Goal: Find contact information: Find contact information

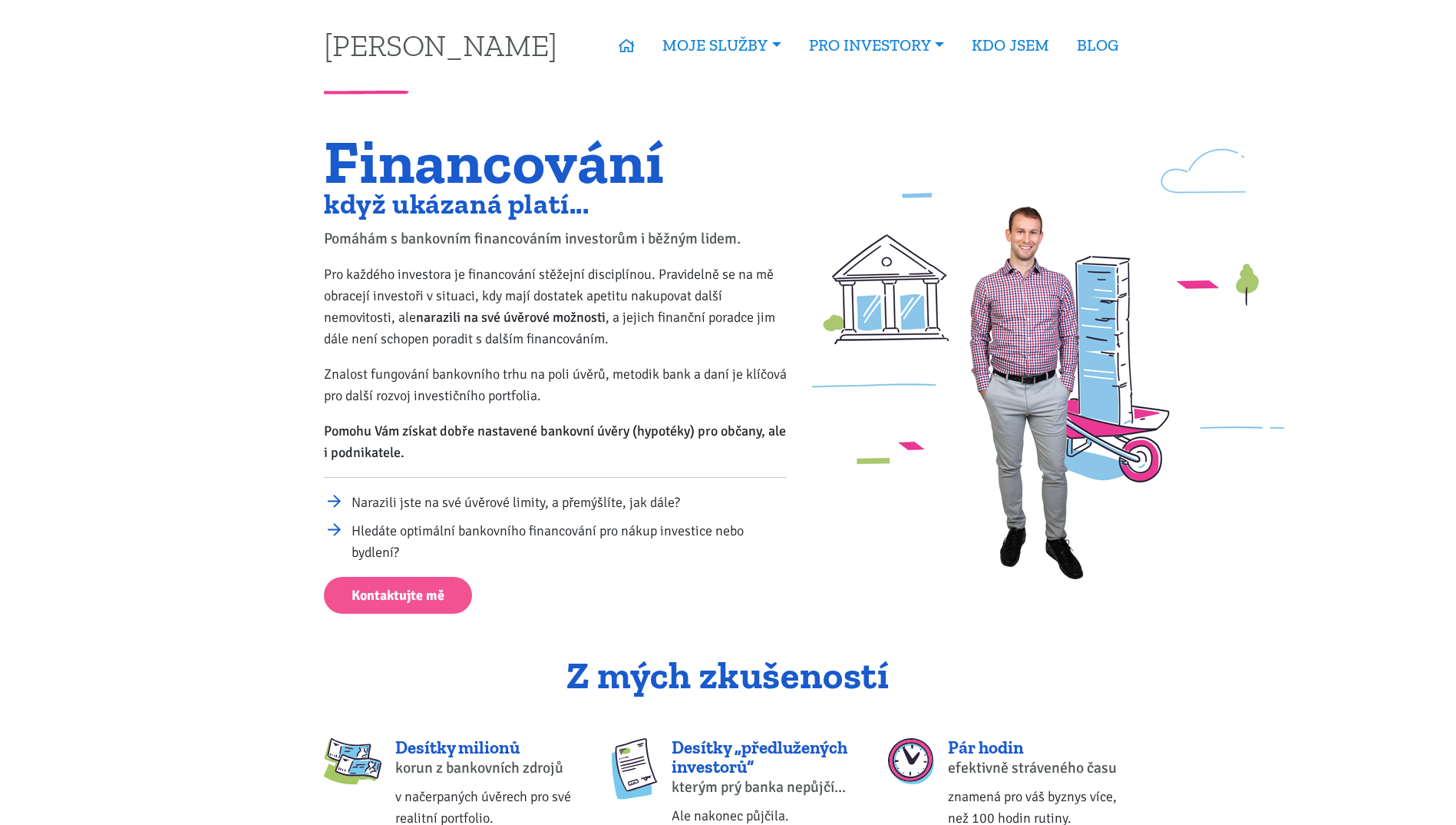
click at [687, 189] on div "Financování když ukázaná platí... Pomáhám s bankovním financováním investorům i…" at bounding box center [556, 374] width 484 height 477
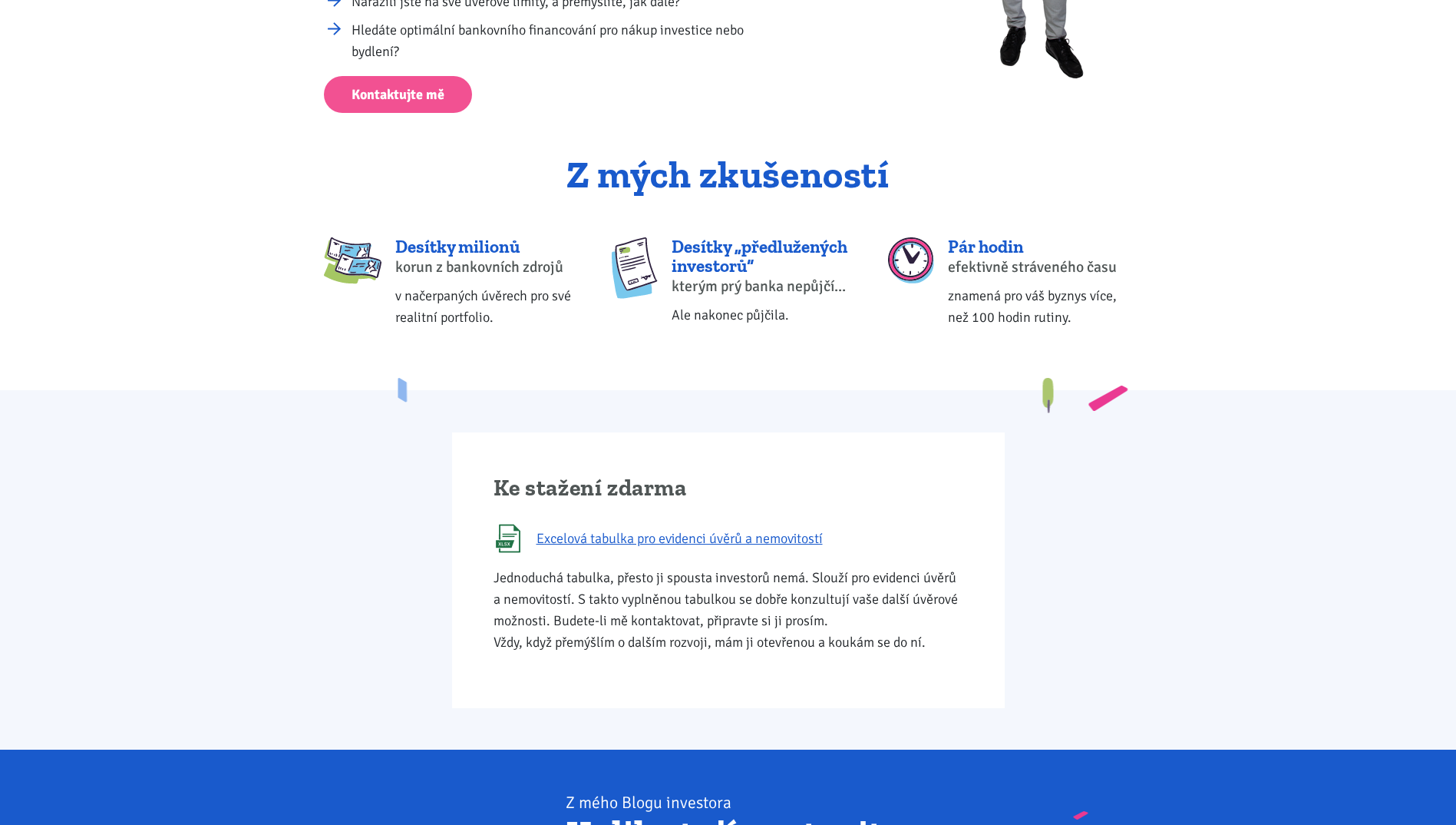
scroll to position [537, 0]
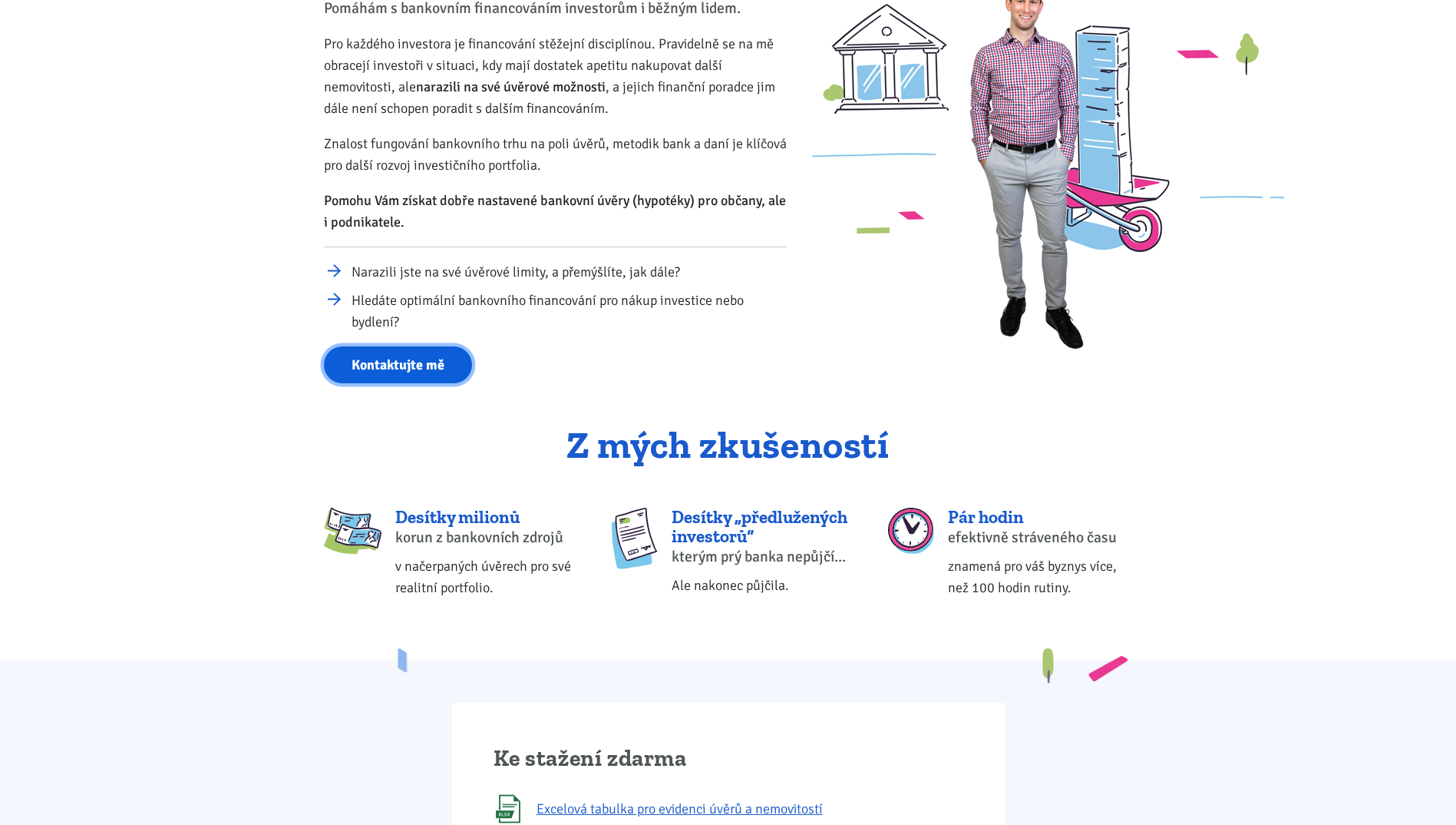
click at [431, 347] on link "Kontaktujte mě" at bounding box center [398, 365] width 148 height 37
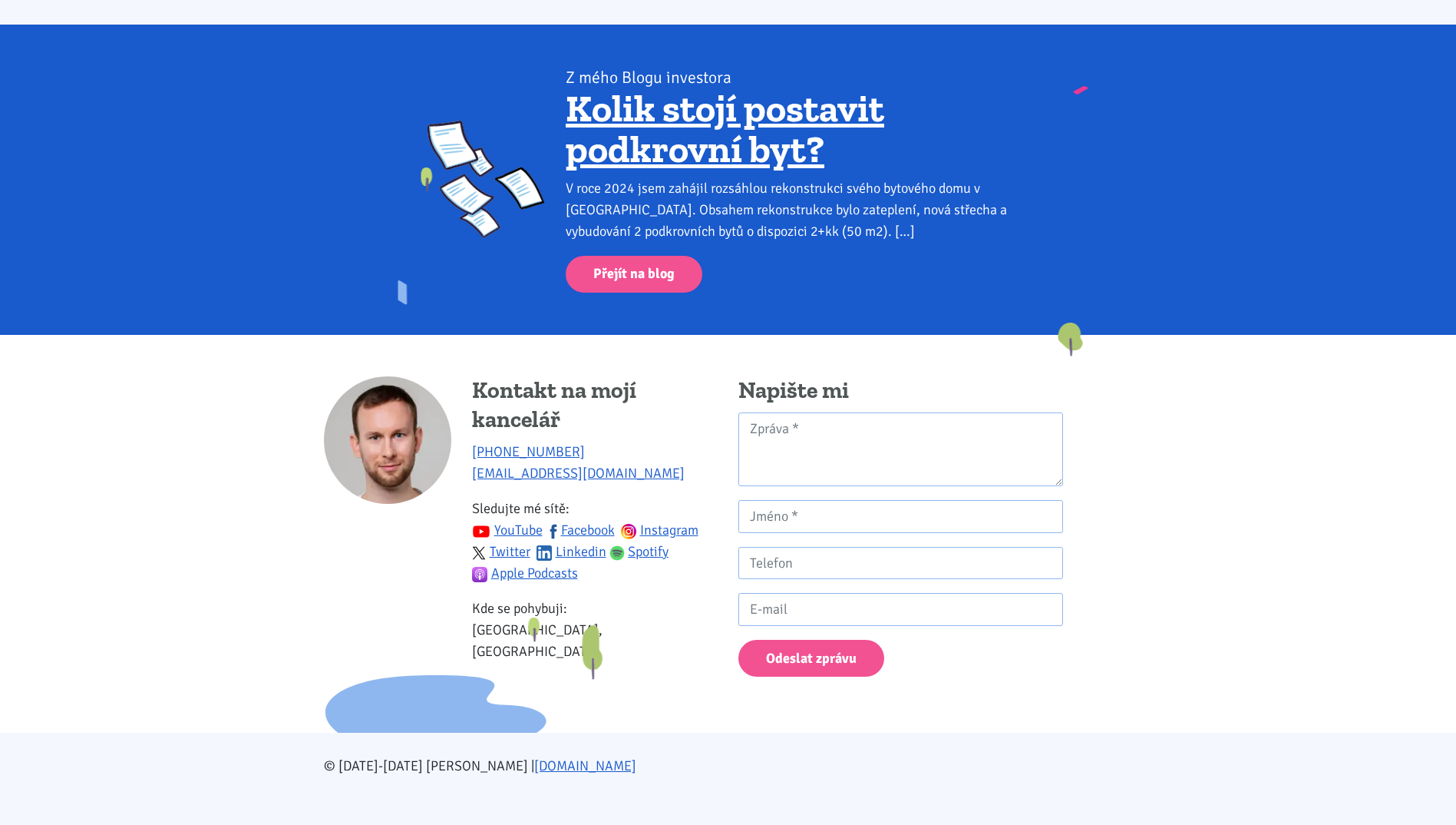
scroll to position [1233, 0]
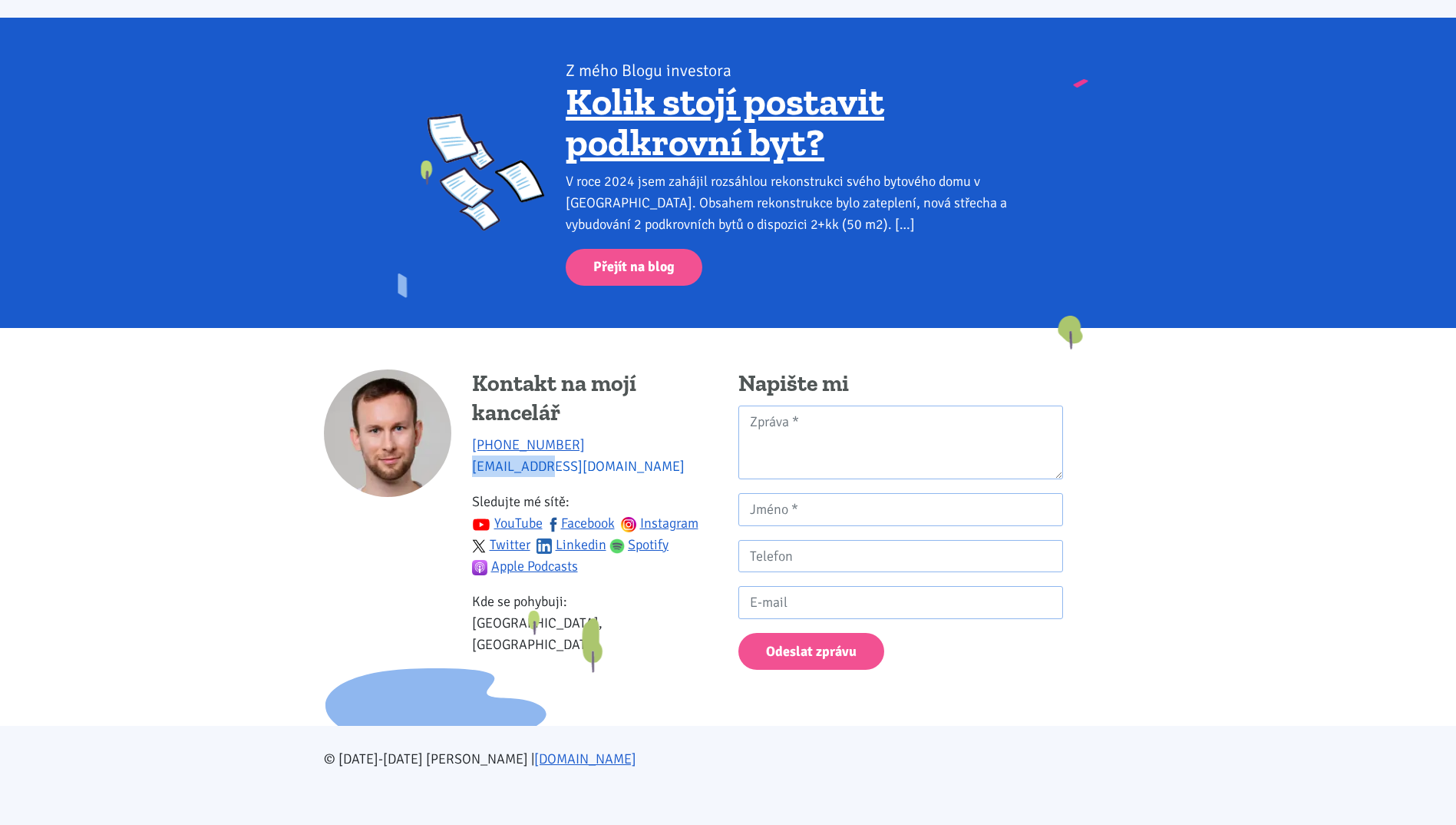
drag, startPoint x: 561, startPoint y: 468, endPoint x: 474, endPoint y: 474, distance: 87.2
click at [474, 474] on p "+420 774 923 321 info@tk1.cz" at bounding box center [595, 456] width 245 height 43
copy link "[EMAIL_ADDRESS][DOMAIN_NAME]"
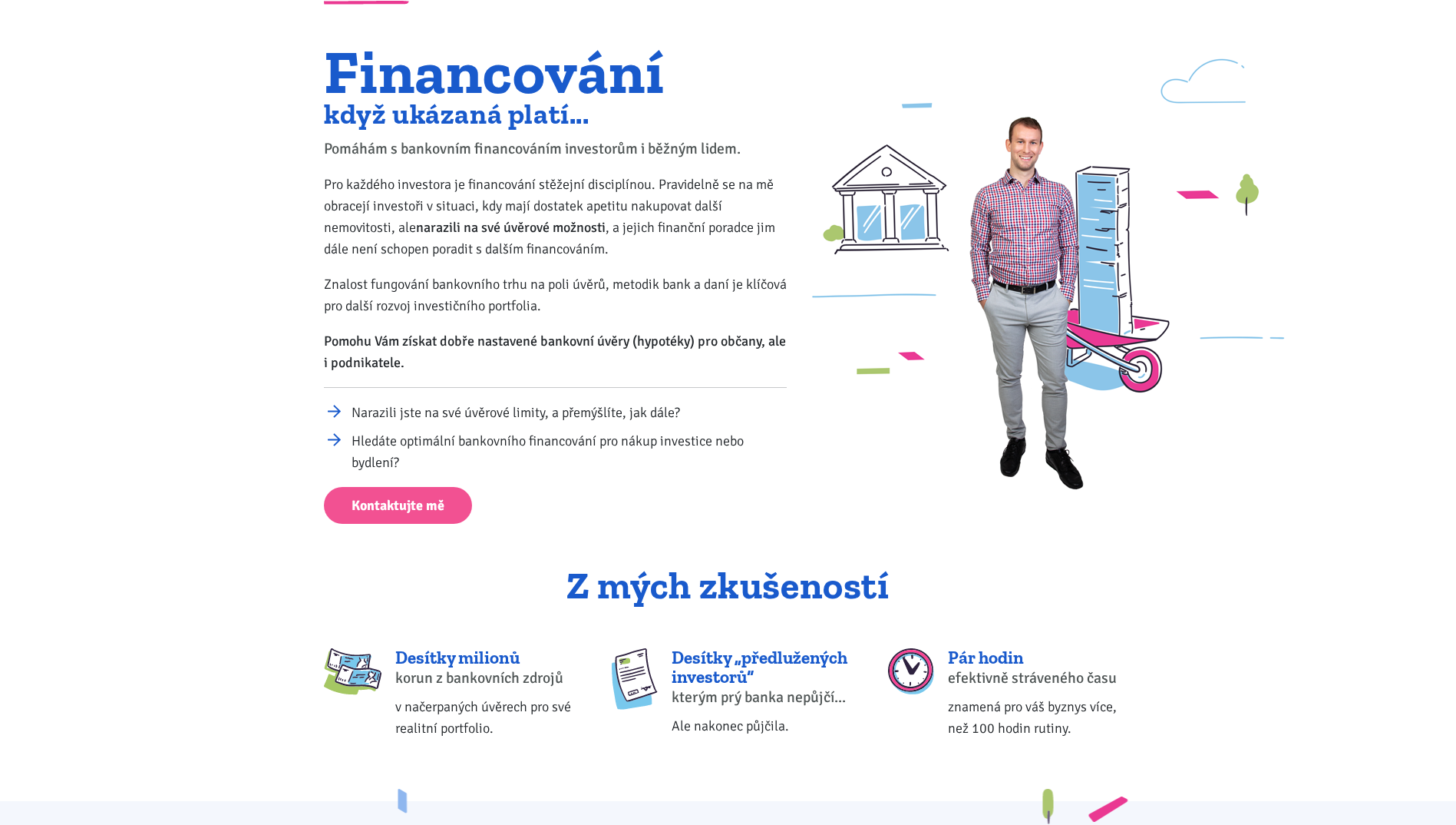
scroll to position [0, 0]
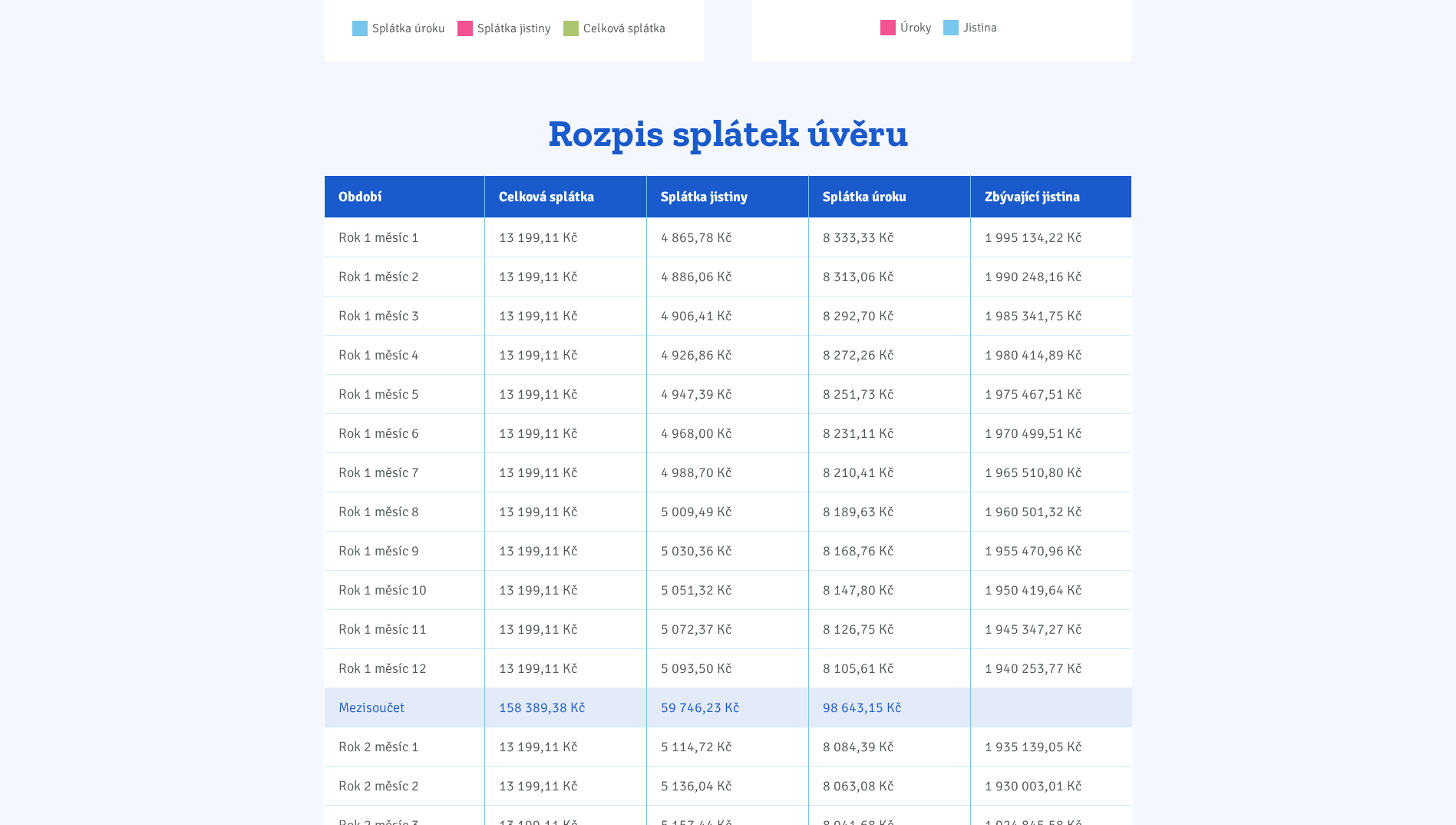
drag, startPoint x: 1245, startPoint y: 175, endPoint x: 1322, endPoint y: 216, distance: 87.2
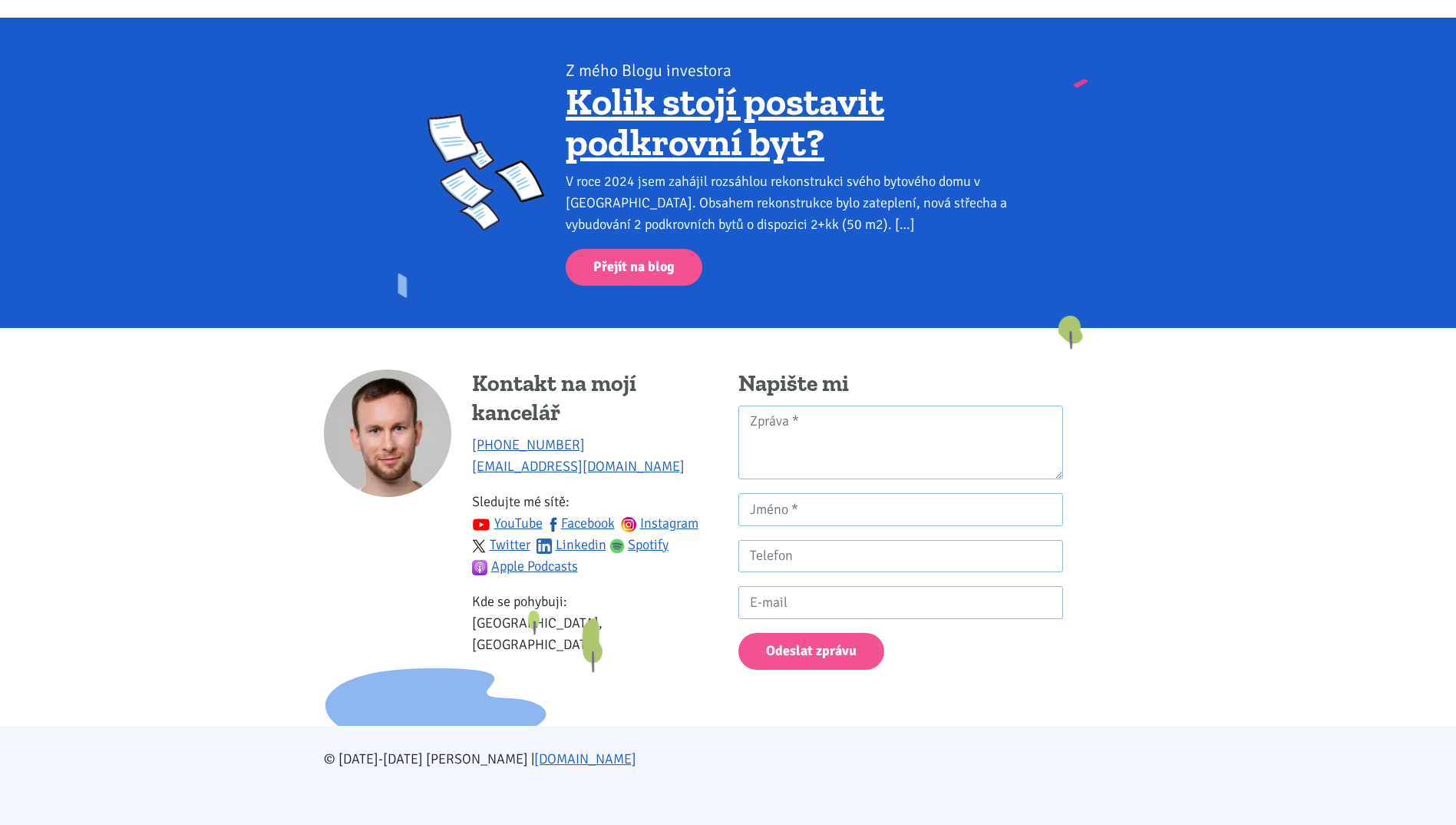
drag, startPoint x: 1301, startPoint y: 234, endPoint x: 1307, endPoint y: 397, distance: 163.1
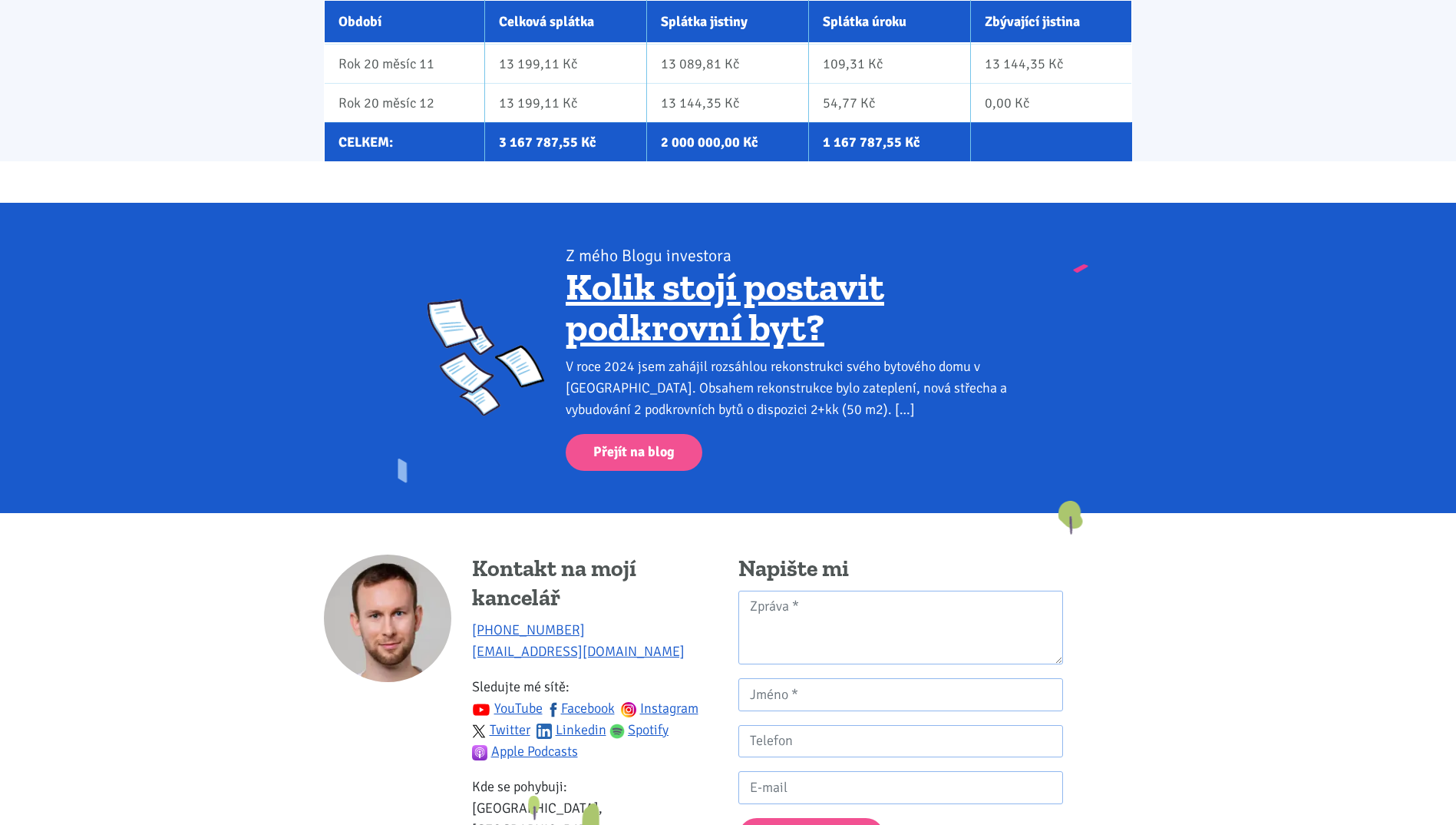
scroll to position [10822, 0]
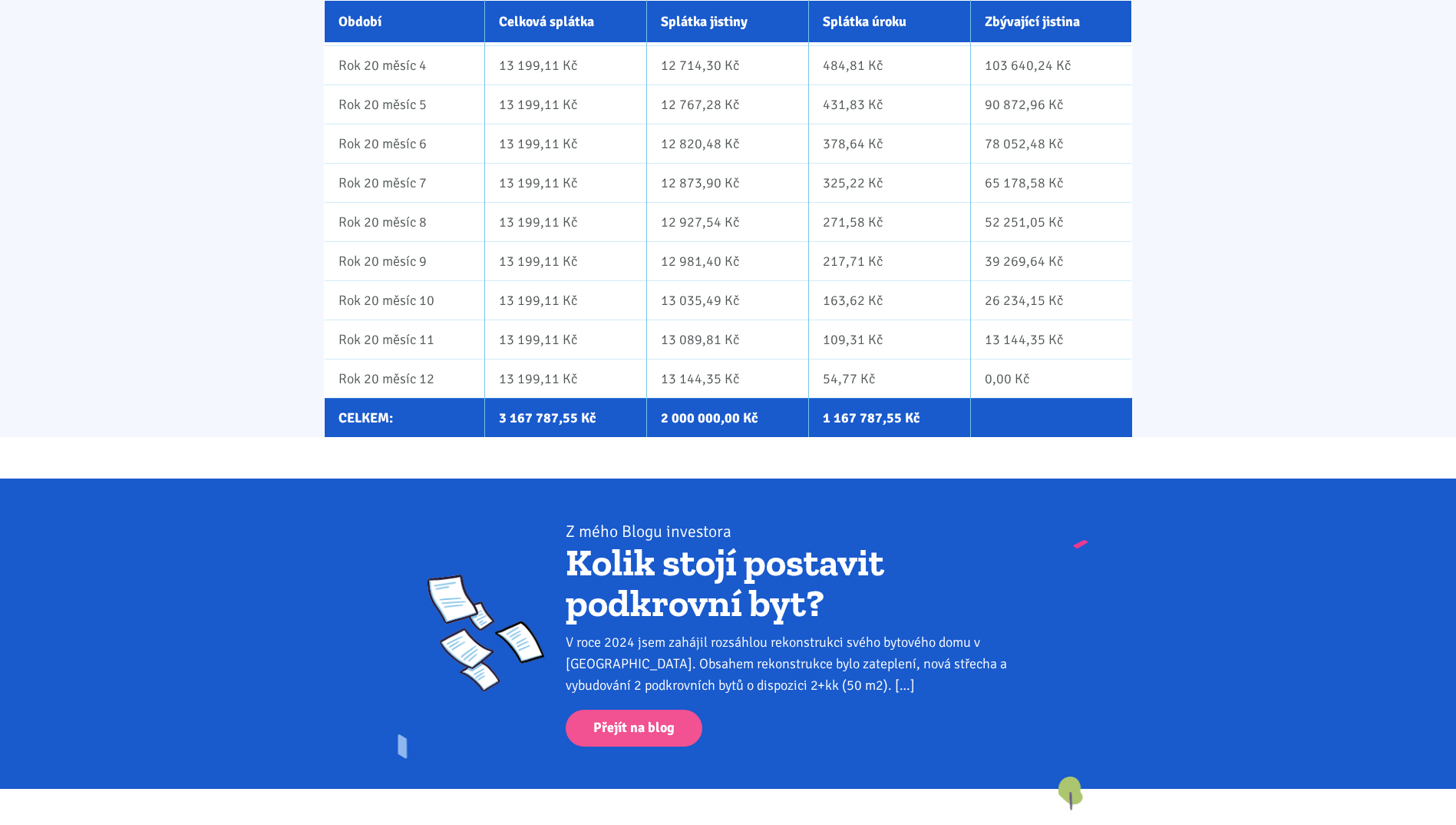
click at [811, 569] on link "Kolik stojí postavit podkrovní byt?" at bounding box center [725, 582] width 319 height 87
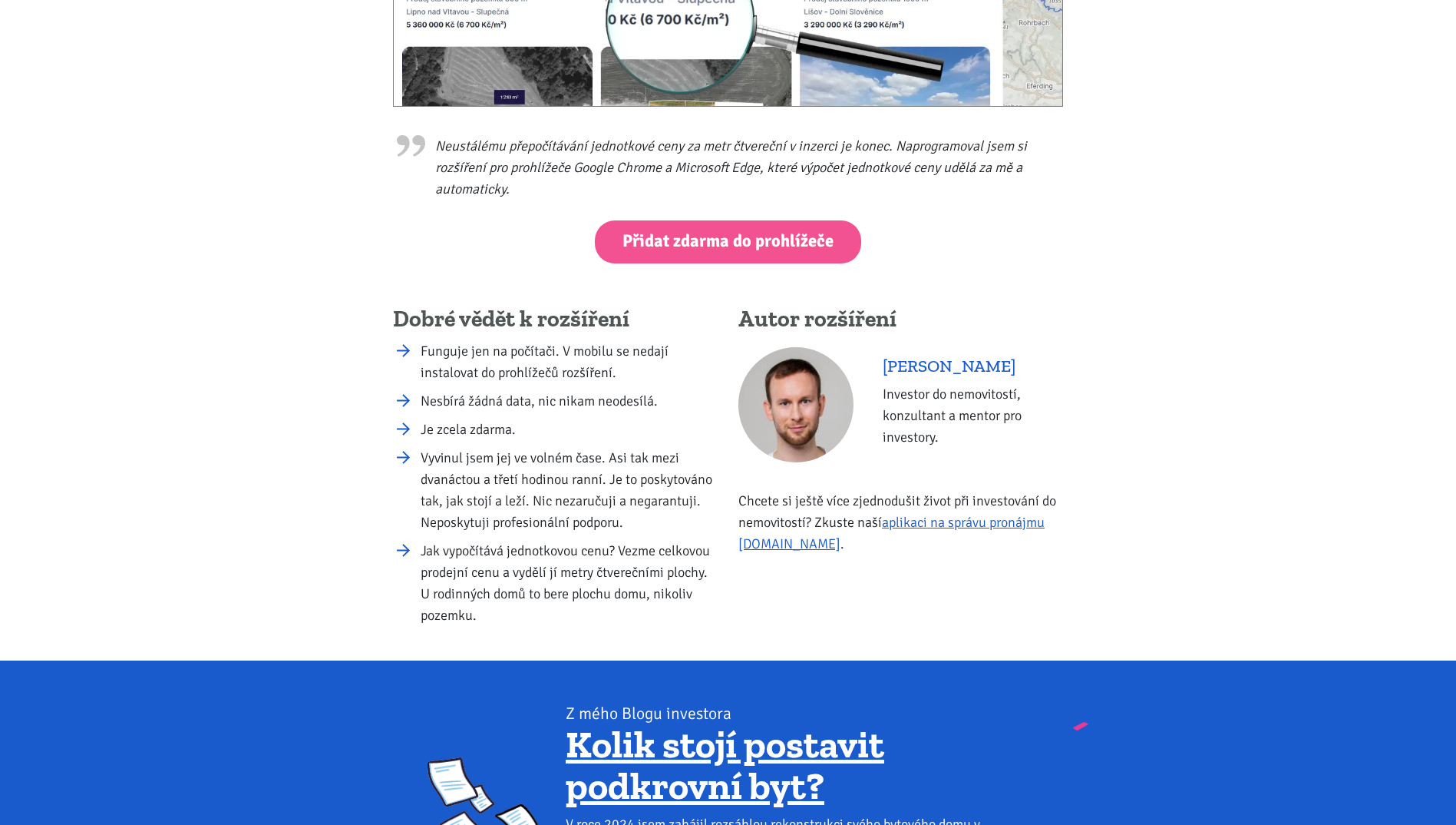
scroll to position [845, 0]
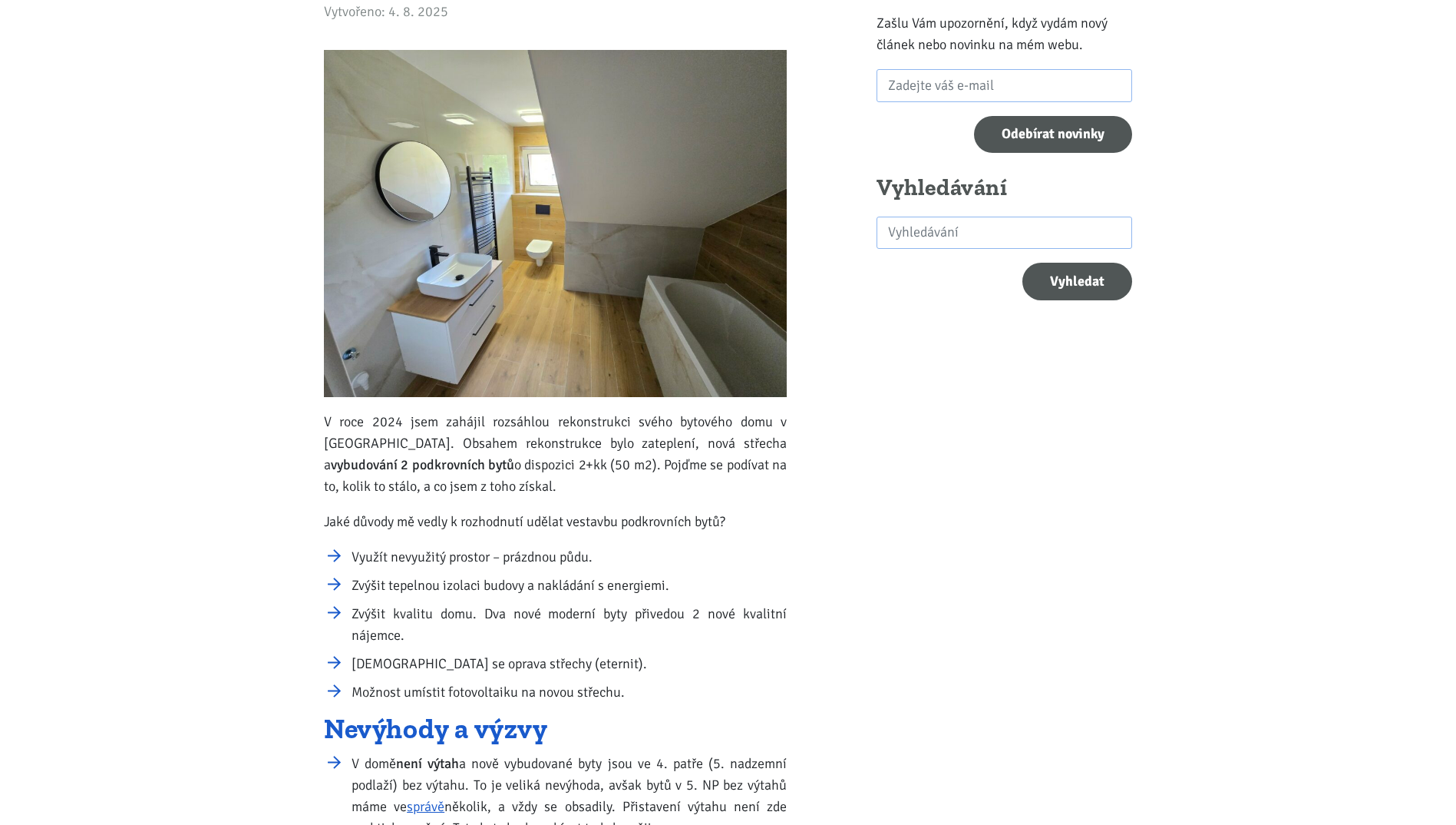
scroll to position [615, 0]
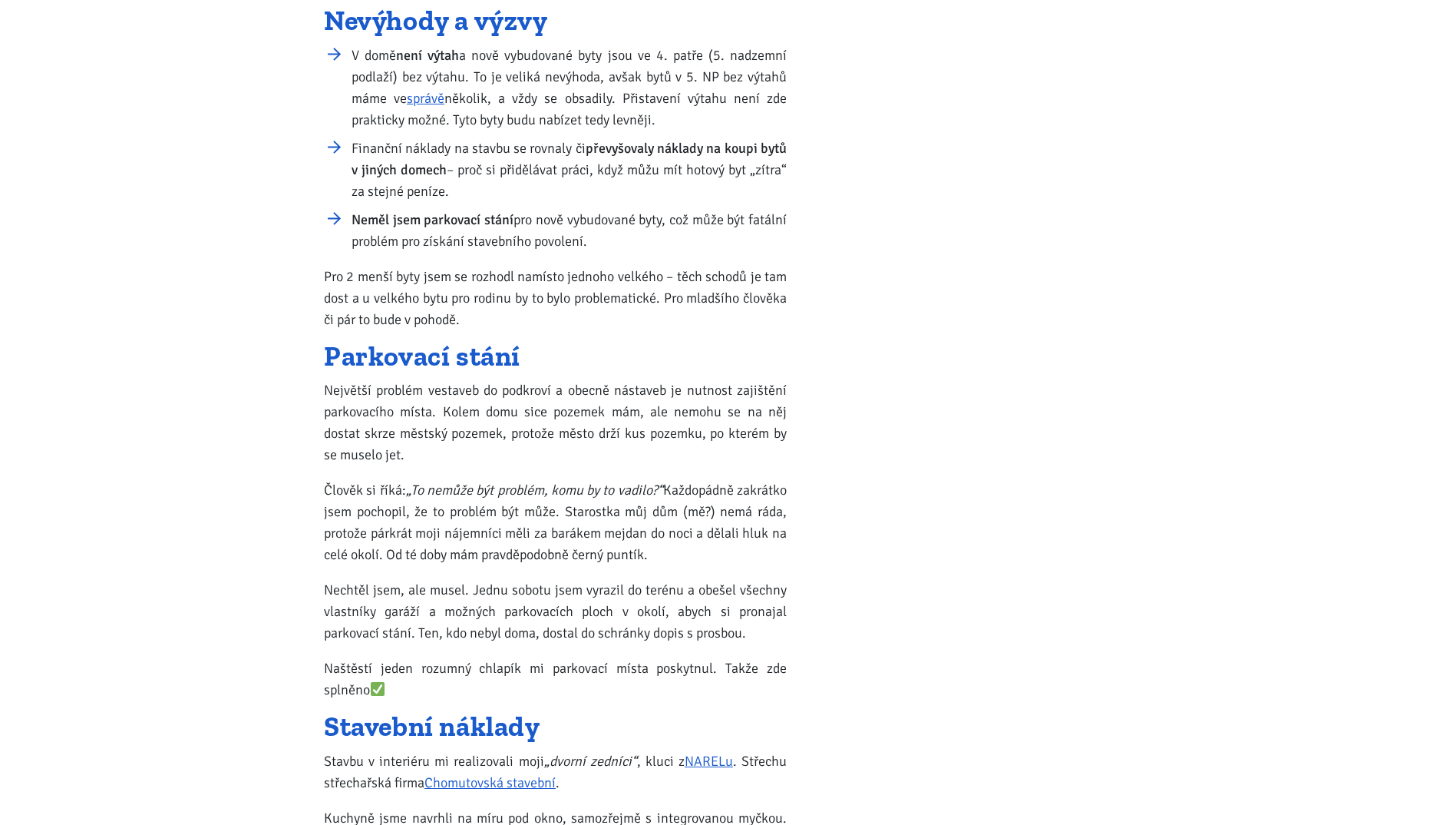
drag, startPoint x: 878, startPoint y: 543, endPoint x: 890, endPoint y: 609, distance: 67.1
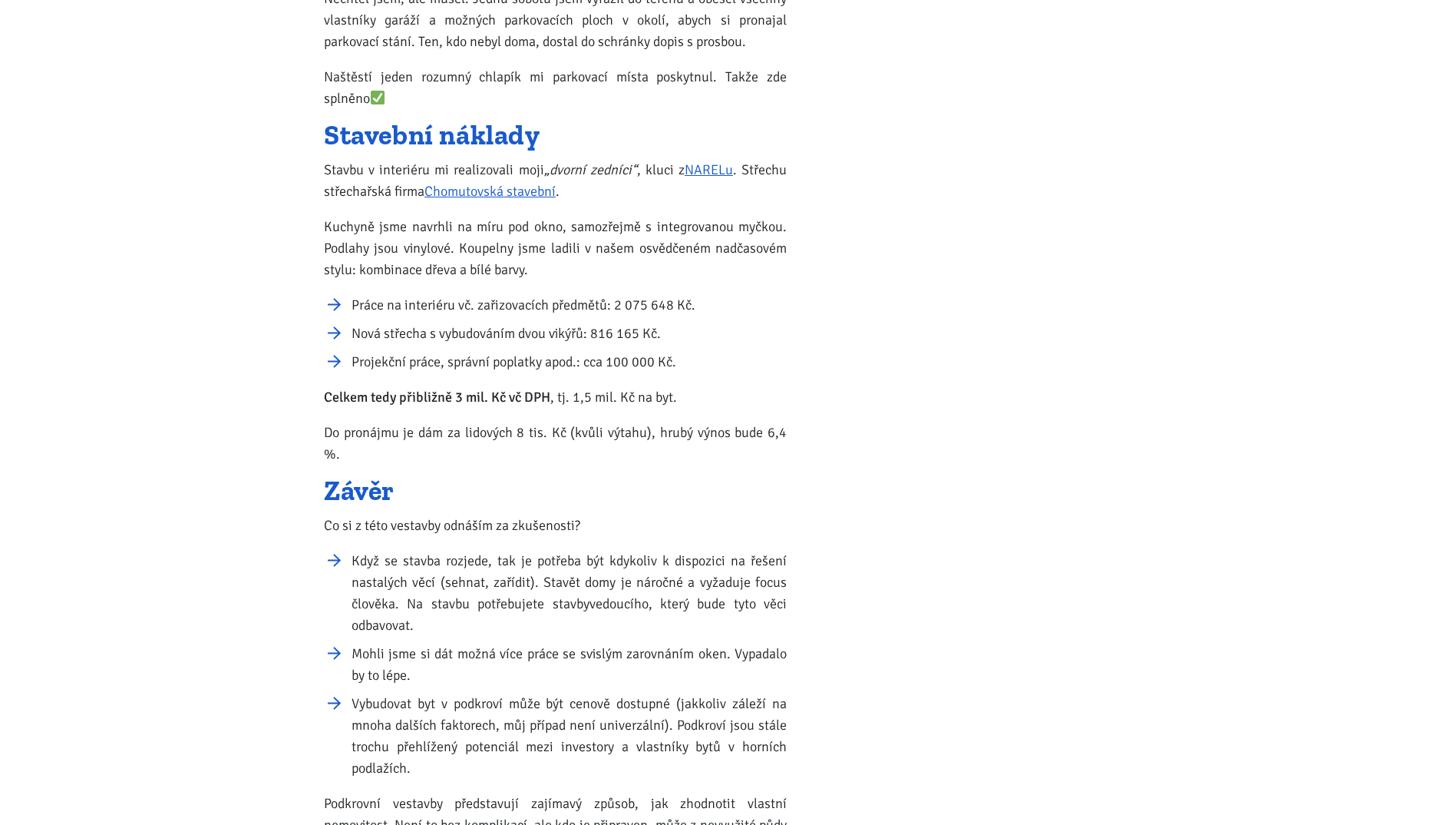
scroll to position [1653, 0]
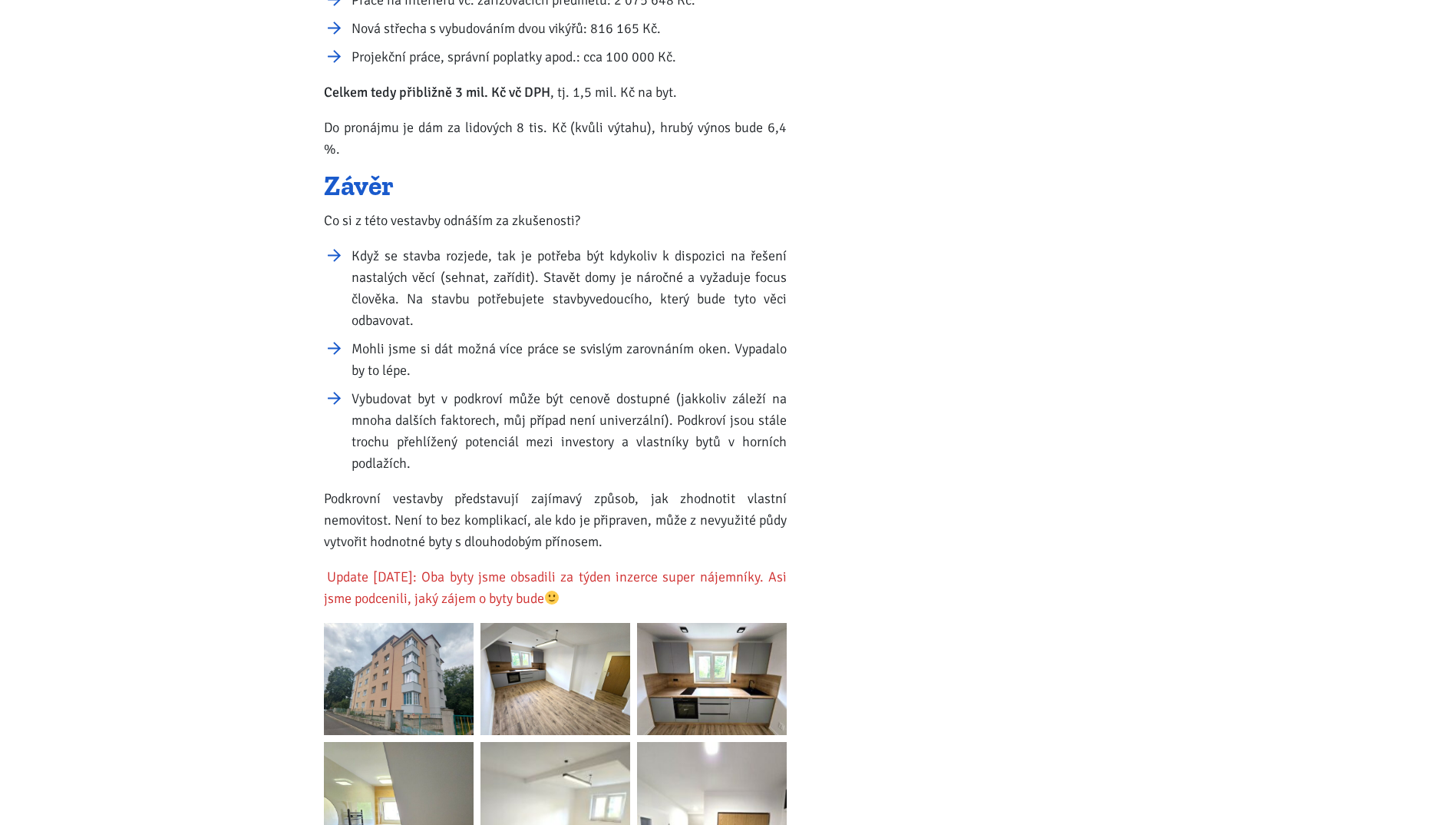
drag, startPoint x: 900, startPoint y: 483, endPoint x: 908, endPoint y: 563, distance: 80.4
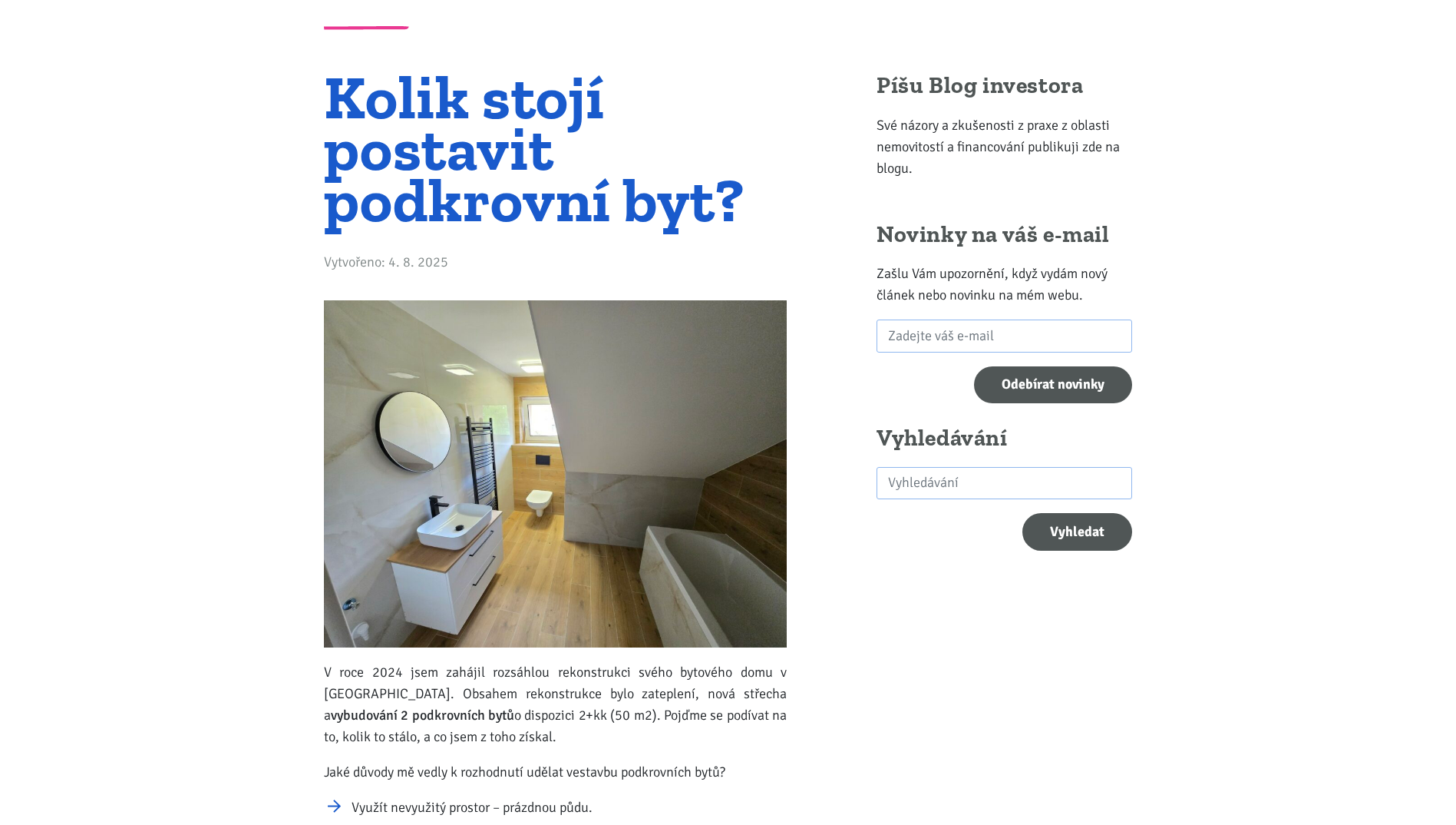
scroll to position [0, 0]
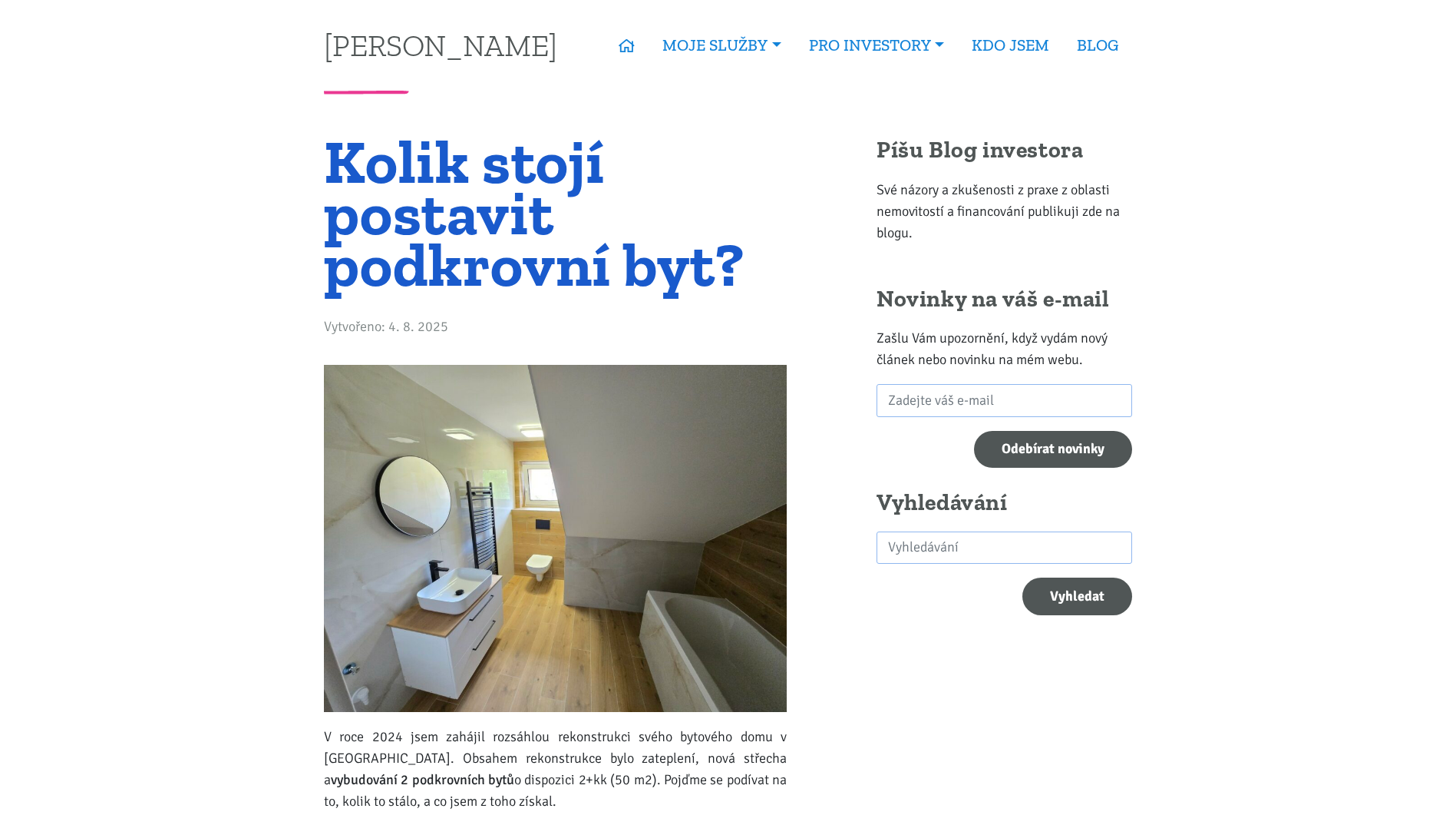
drag, startPoint x: 1147, startPoint y: 604, endPoint x: 1145, endPoint y: 421, distance: 183.0
click at [1101, 41] on link "BLOG" at bounding box center [1098, 45] width 69 height 35
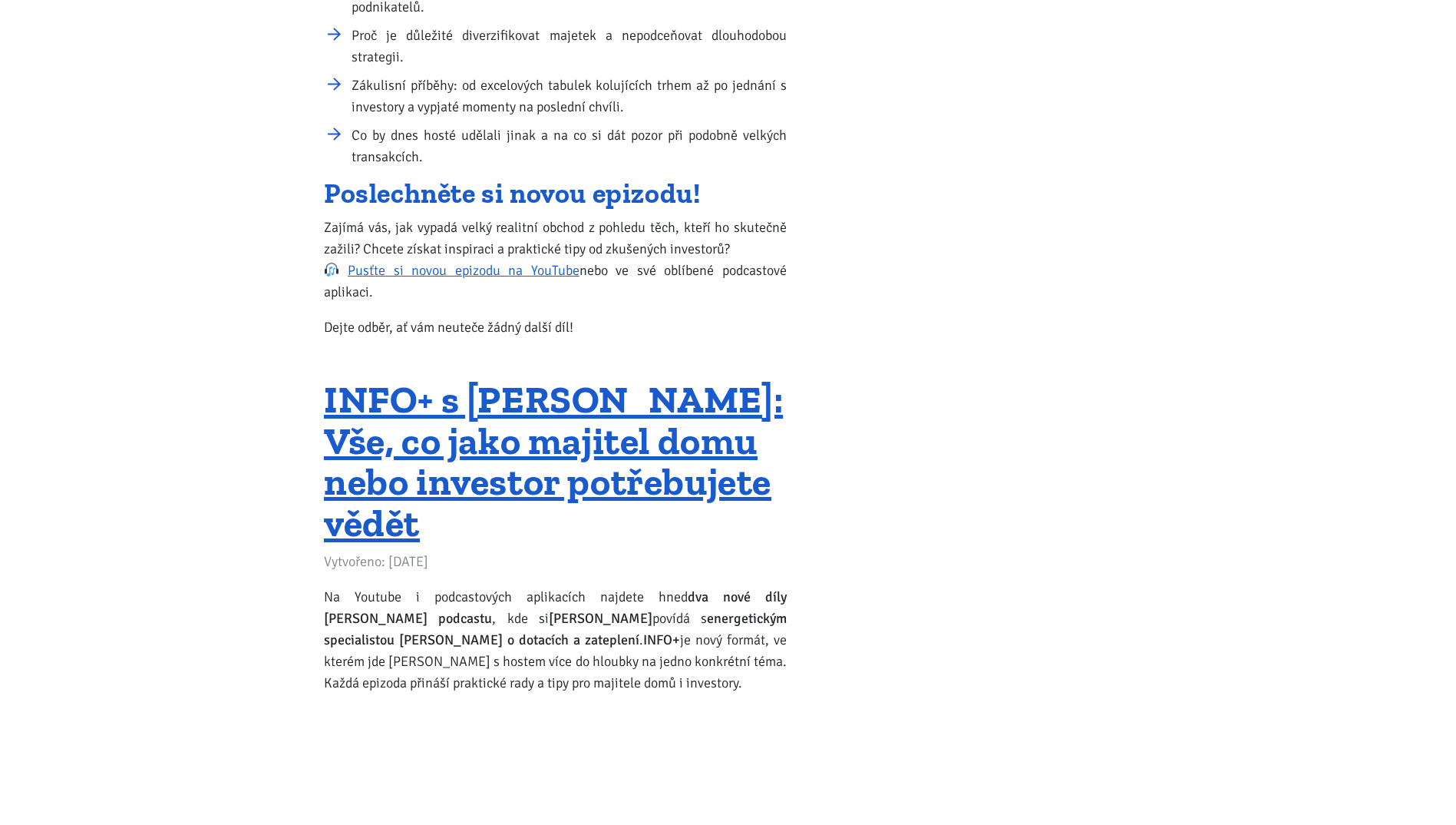
scroll to position [3917, 0]
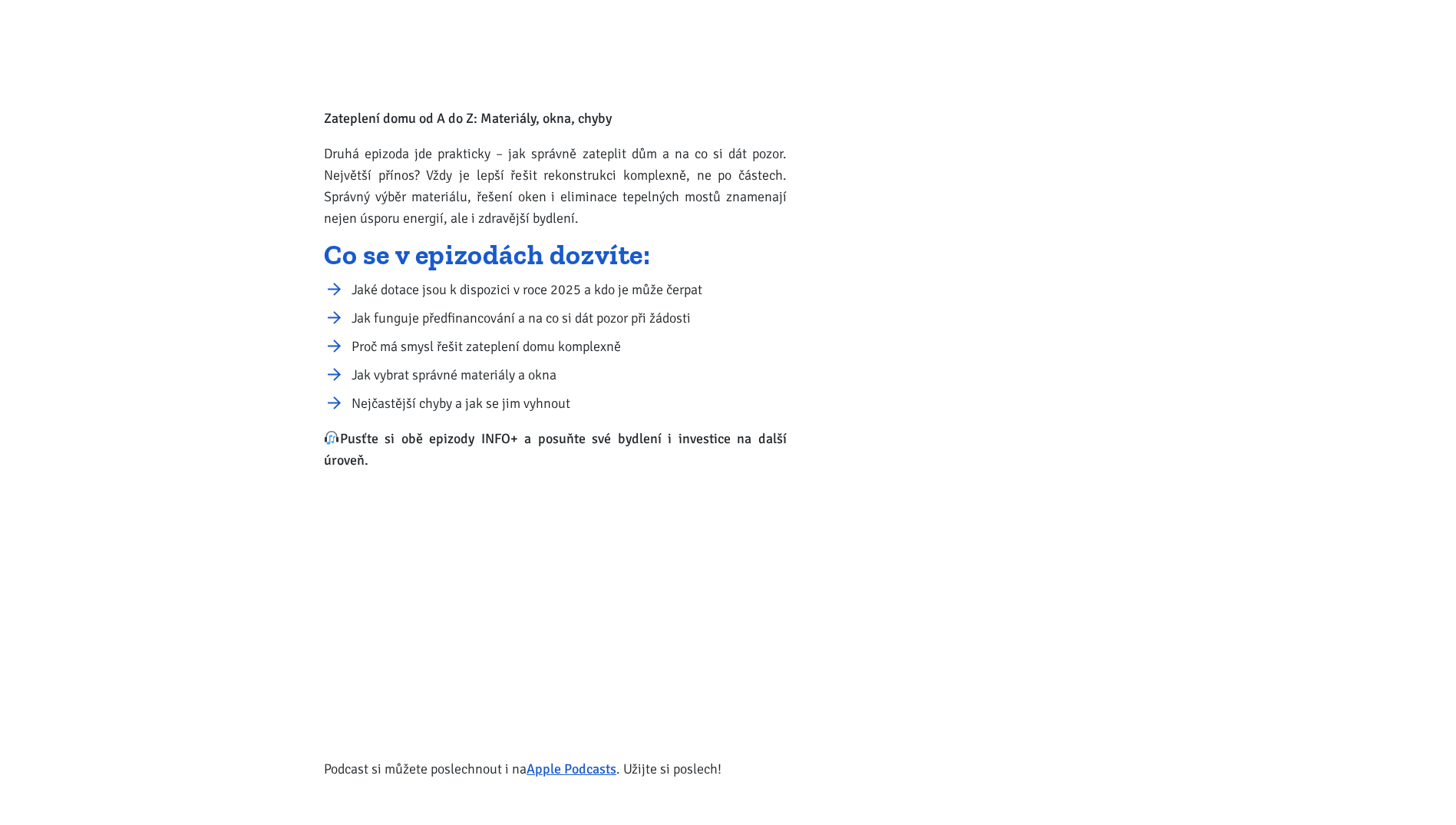
drag, startPoint x: 1255, startPoint y: 190, endPoint x: 1288, endPoint y: 345, distance: 158.5
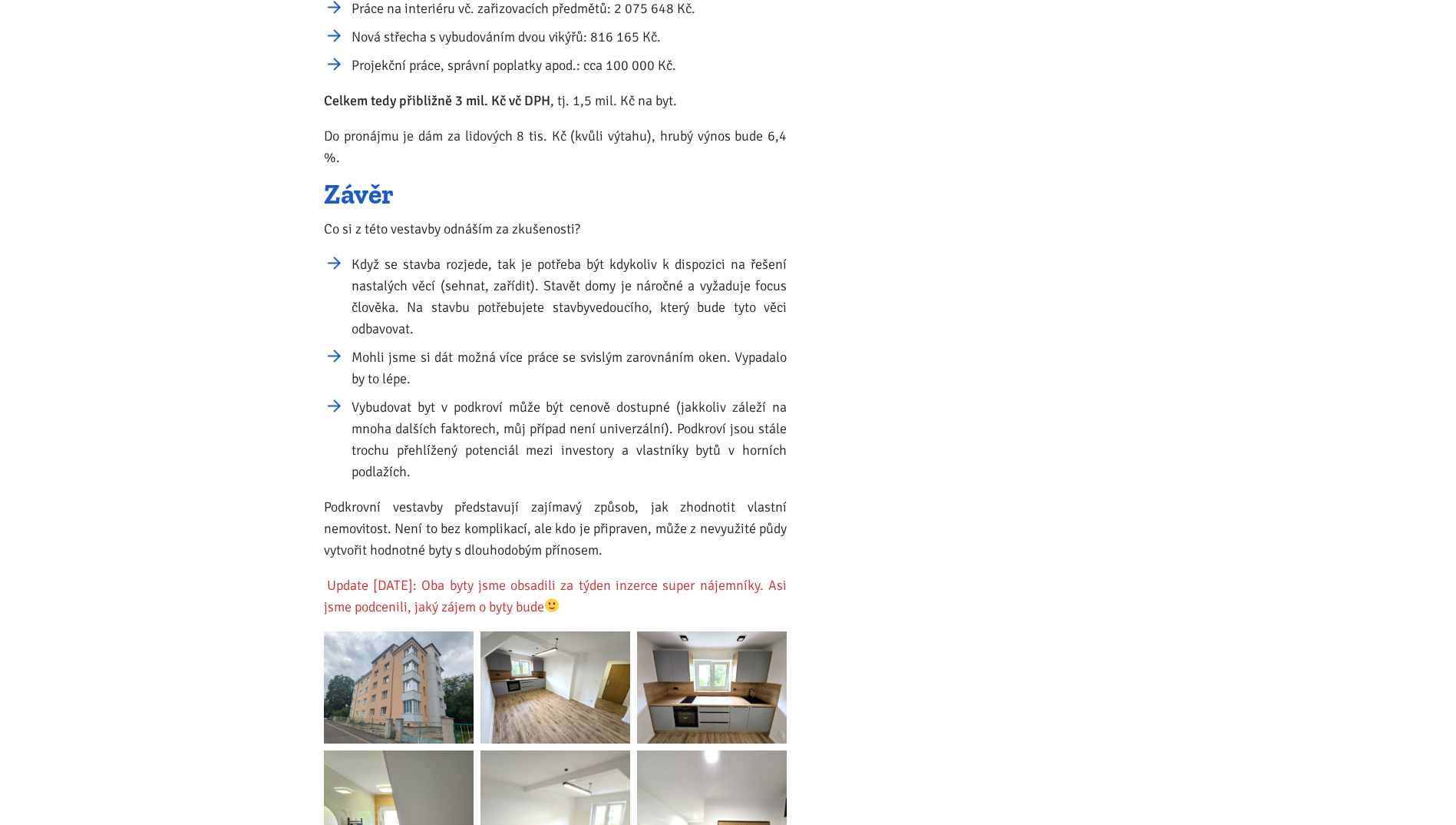
scroll to position [0, 0]
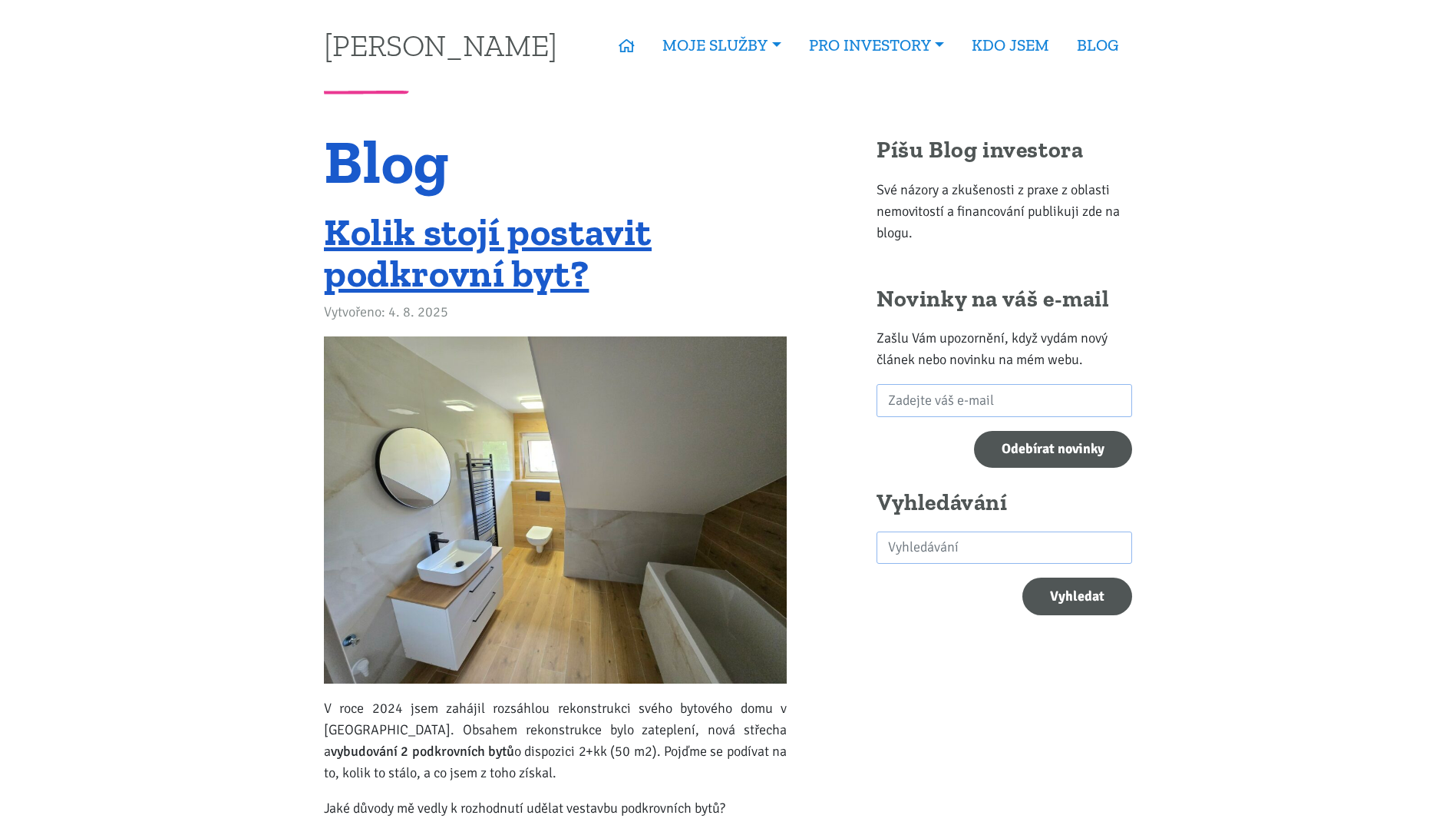
drag, startPoint x: 1066, startPoint y: 518, endPoint x: 1020, endPoint y: 295, distance: 227.7
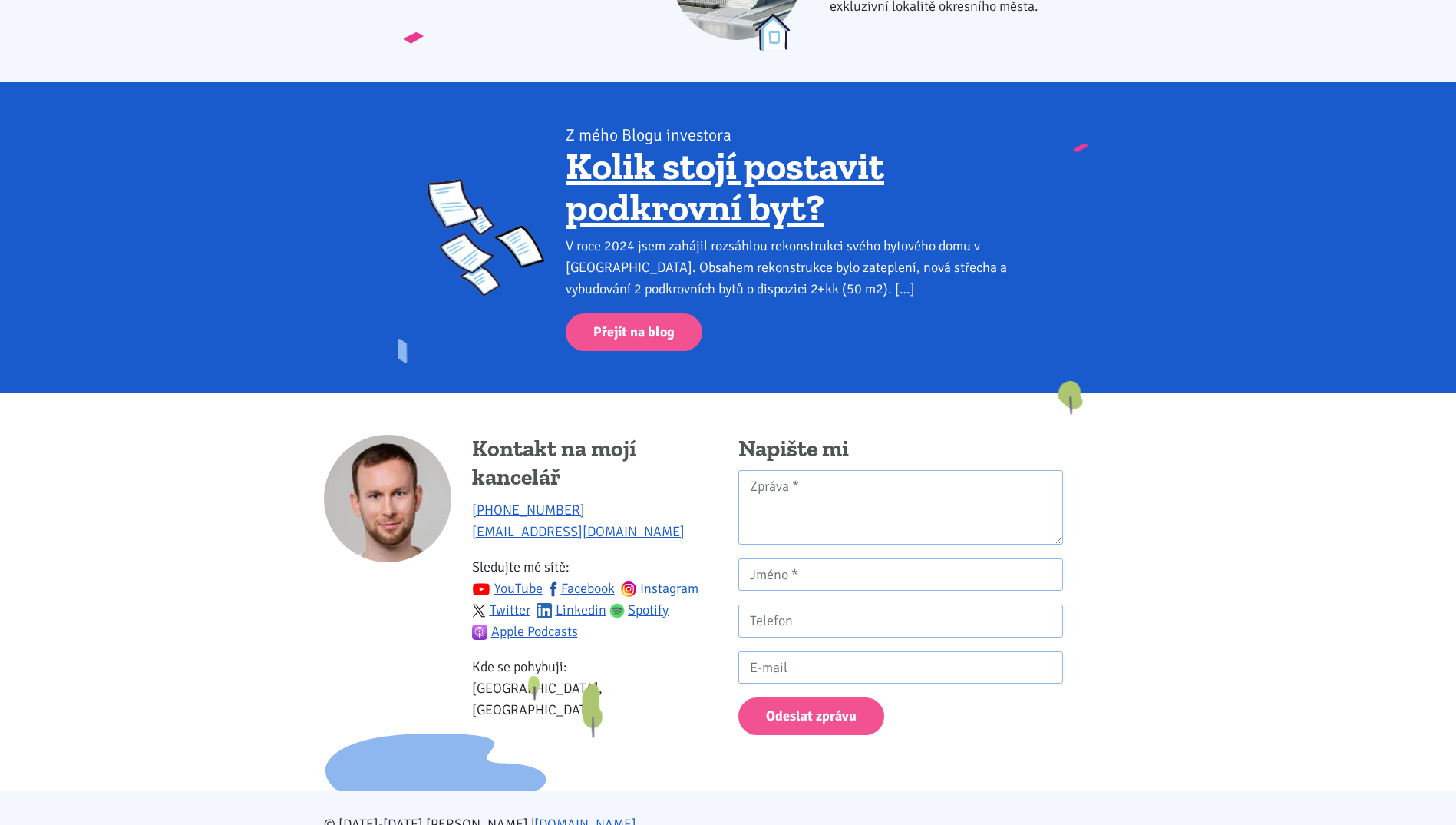
scroll to position [2017, 0]
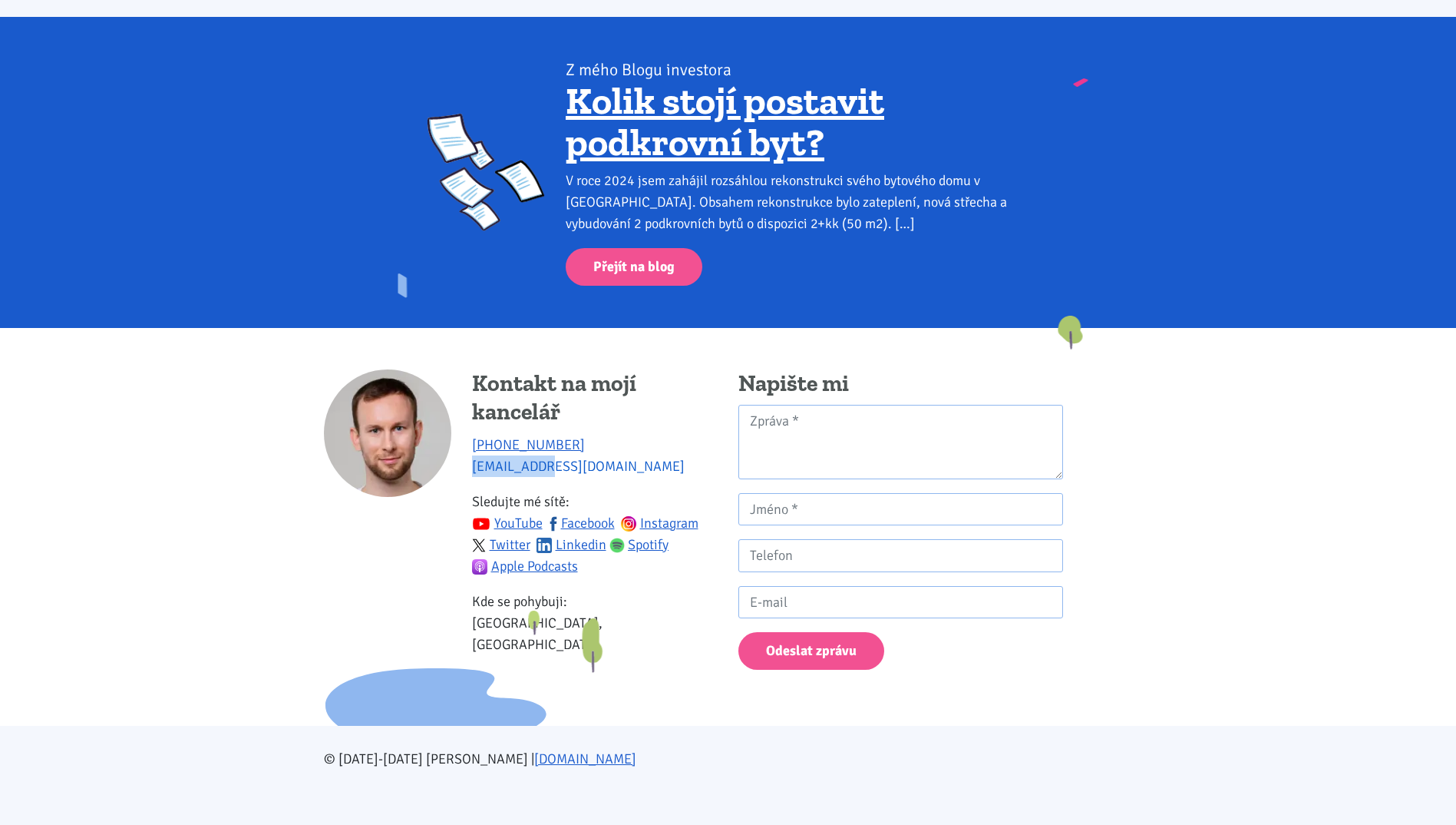
drag, startPoint x: 557, startPoint y: 465, endPoint x: 472, endPoint y: 472, distance: 85.3
click at [472, 472] on p "+420 774 923 321 info@tk1.cz" at bounding box center [595, 456] width 245 height 43
copy link "[EMAIL_ADDRESS][DOMAIN_NAME]"
